Goal: Navigation & Orientation: Find specific page/section

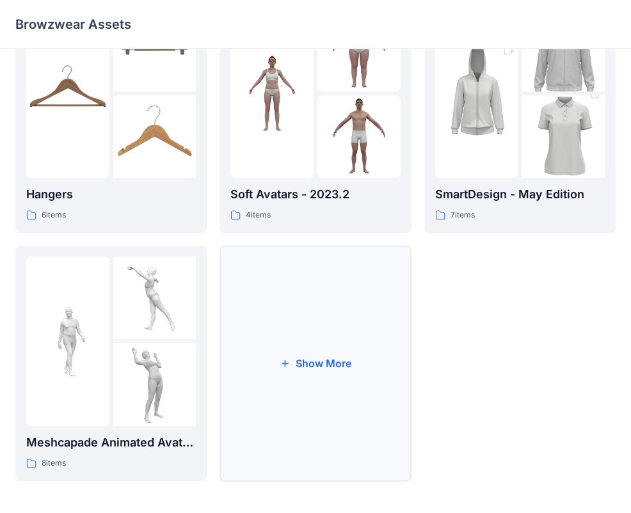
scroll to position [318, 0]
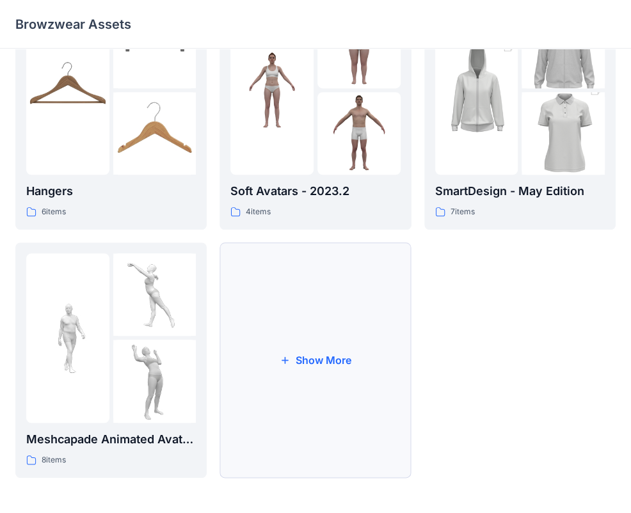
click at [327, 365] on button "Show More" at bounding box center [314, 360] width 191 height 235
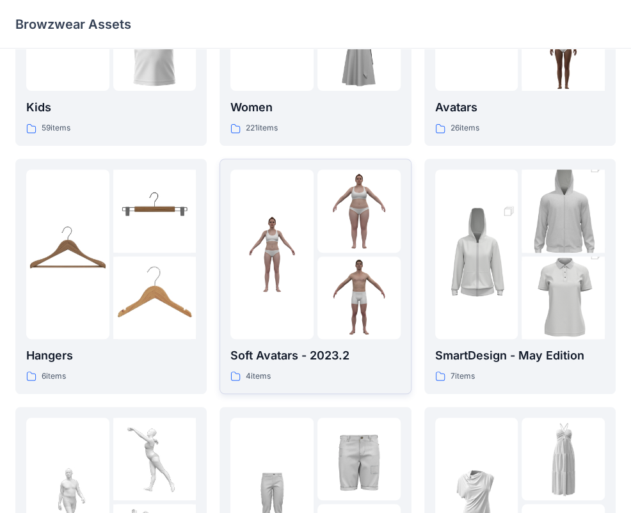
scroll to position [62, 0]
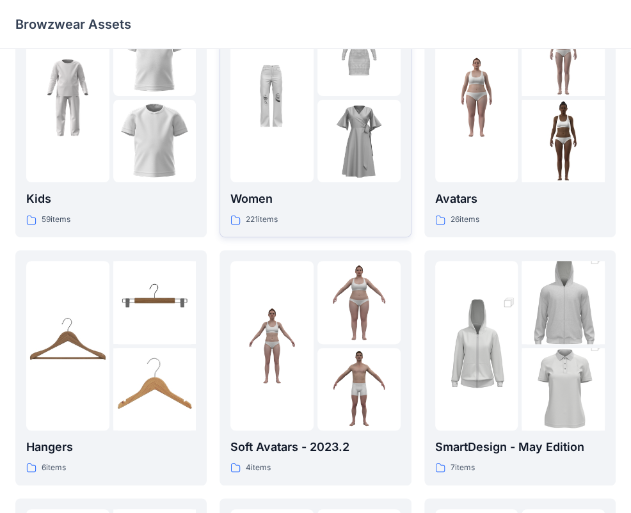
click at [310, 142] on div at bounding box center [271, 98] width 83 height 170
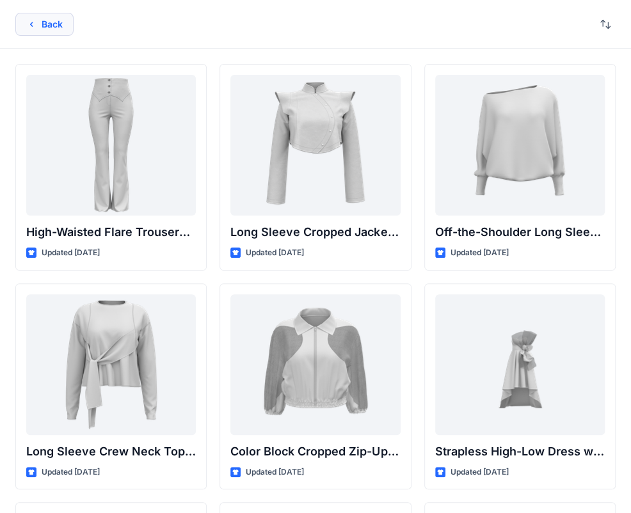
click at [51, 25] on button "Back" at bounding box center [44, 24] width 58 height 23
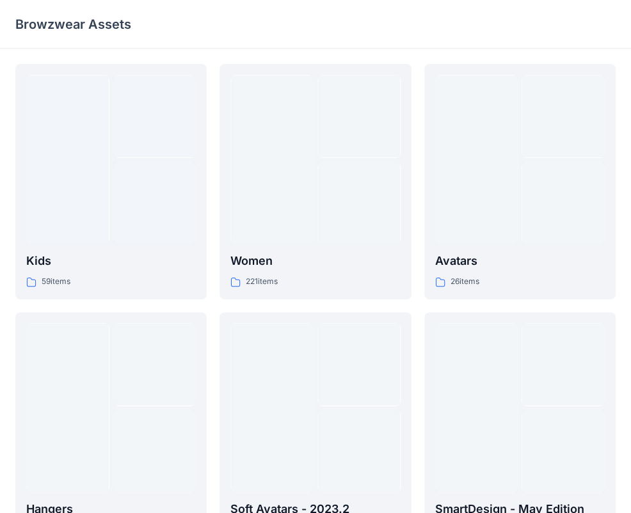
scroll to position [62, 0]
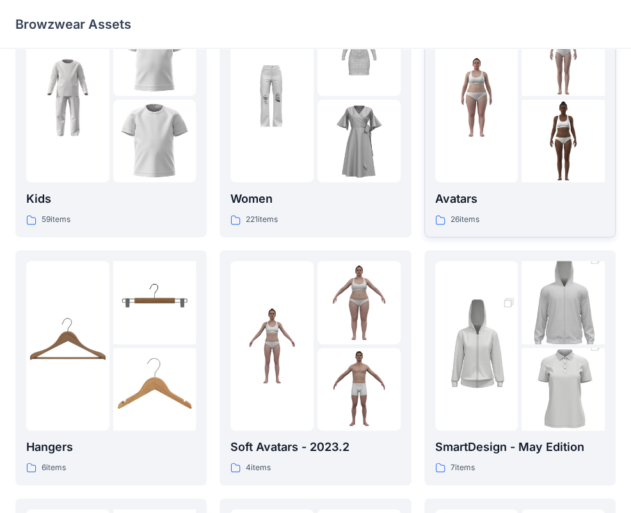
click at [552, 167] on img at bounding box center [562, 141] width 83 height 83
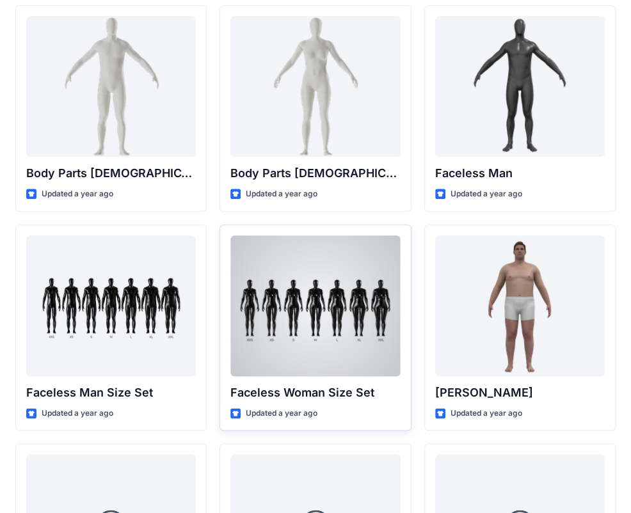
scroll to position [729, 0]
